Goal: Information Seeking & Learning: Learn about a topic

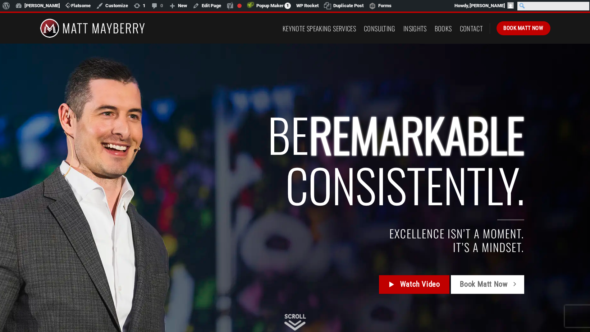
click at [585, 4] on input "Search" at bounding box center [553, 6] width 72 height 9
type input "execution"
click input "Search" at bounding box center [0, 0] width 0 height 0
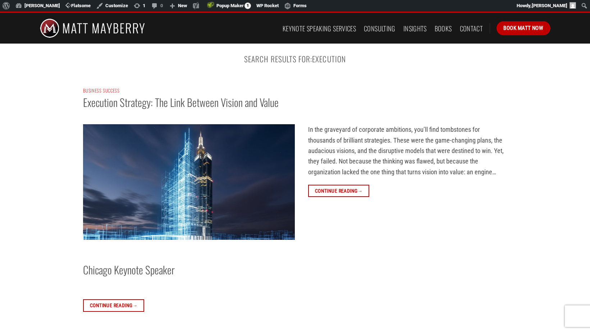
click at [170, 174] on img at bounding box center [189, 181] width 212 height 115
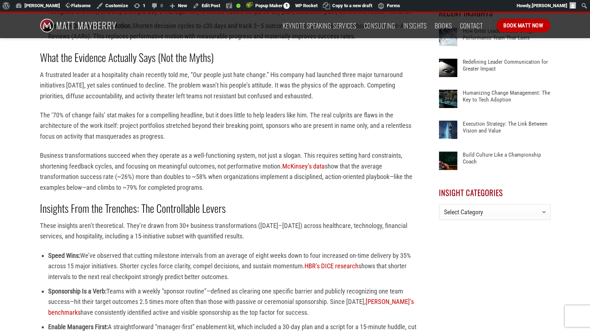
scroll to position [392, 0]
click at [170, 90] on p "A frustrated leader at a hospitality chain recently told me, “Our people just h…" at bounding box center [229, 85] width 378 height 32
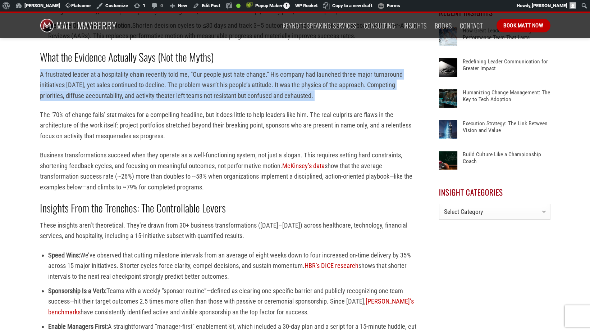
click at [170, 90] on p "A frustrated leader at a hospitality chain recently told me, “Our people just h…" at bounding box center [229, 85] width 378 height 32
copy div "A frustrated leader at a hospitality chain recently told me, “Our people just h…"
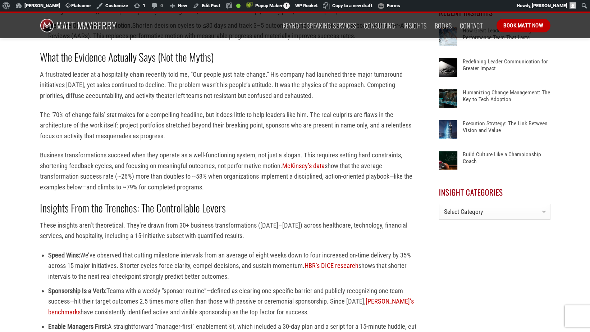
click at [143, 117] on p "The ‘70% of change fails’ stat makes for a compelling headline, but it does lit…" at bounding box center [229, 125] width 378 height 32
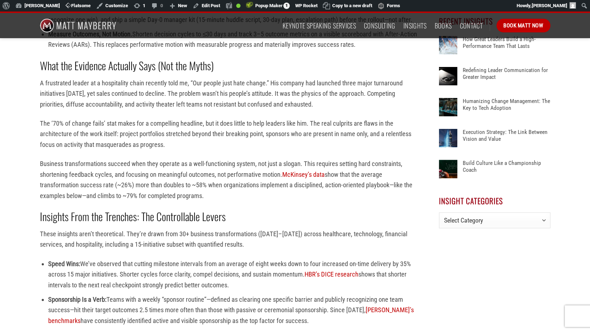
scroll to position [381, 0]
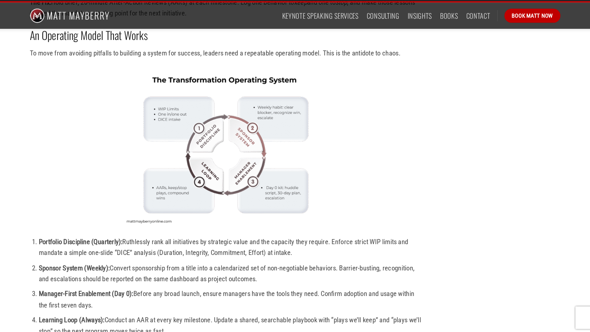
scroll to position [1368, 0]
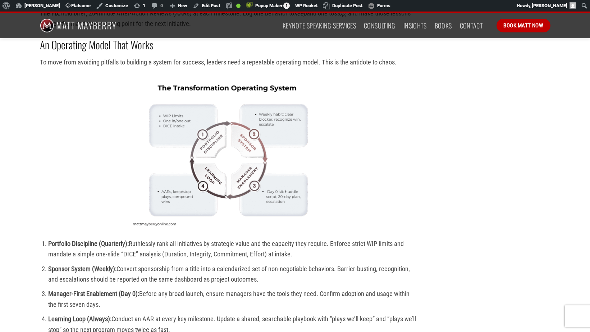
click at [62, 181] on p at bounding box center [229, 153] width 378 height 154
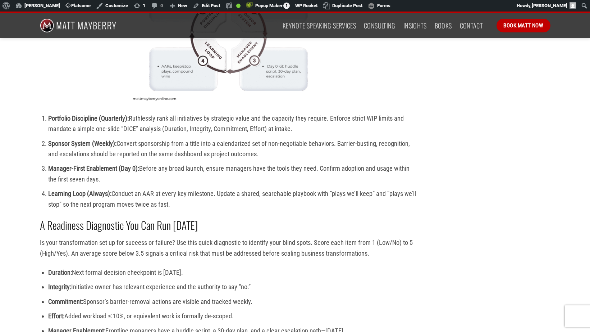
scroll to position [1493, 0]
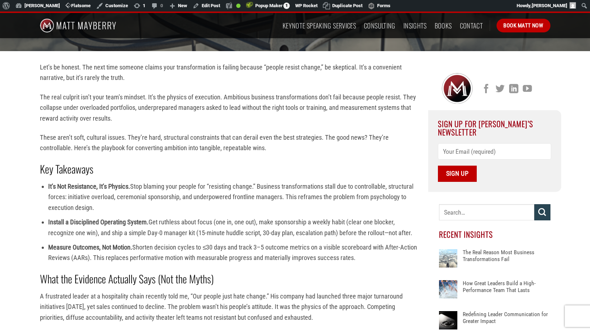
scroll to position [152, 0]
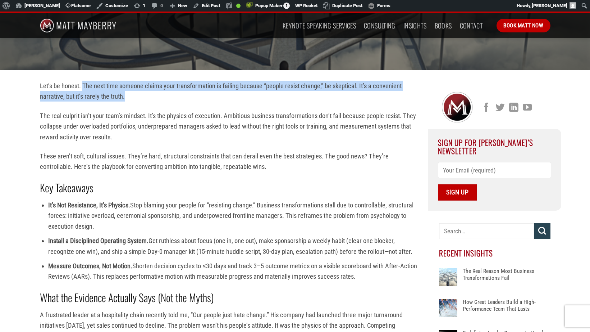
drag, startPoint x: 127, startPoint y: 95, endPoint x: 83, endPoint y: 87, distance: 44.5
click at [83, 87] on p "Let’s be honest. The next time someone claims your transformation is failing be…" at bounding box center [229, 91] width 378 height 21
copy p "The next time someone claims your transformation is failing because “people res…"
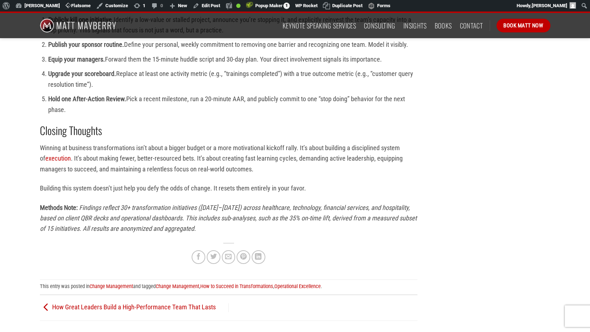
scroll to position [2287, 0]
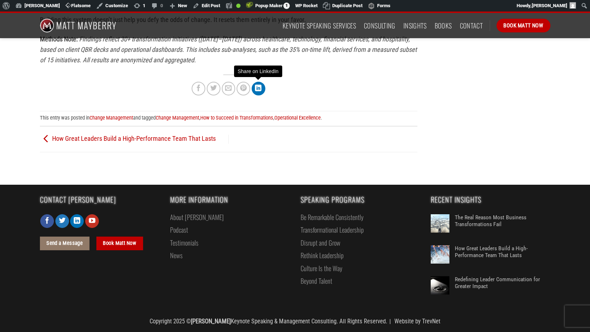
click at [258, 88] on icon "Share on LinkedIn" at bounding box center [258, 88] width 6 height 8
click at [197, 87] on icon "Share on Facebook" at bounding box center [198, 88] width 6 height 8
